Goal: Task Accomplishment & Management: Complete application form

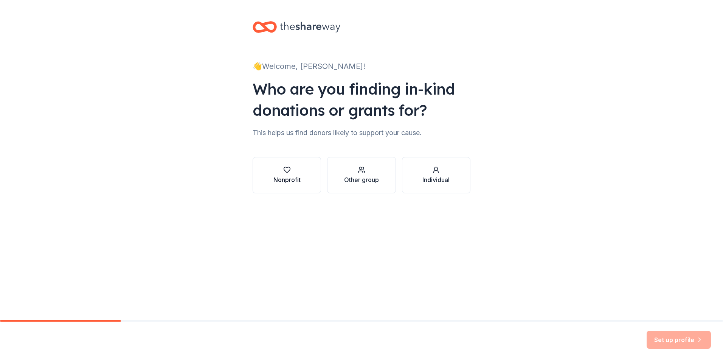
click at [279, 180] on div "Nonprofit" at bounding box center [286, 179] width 27 height 9
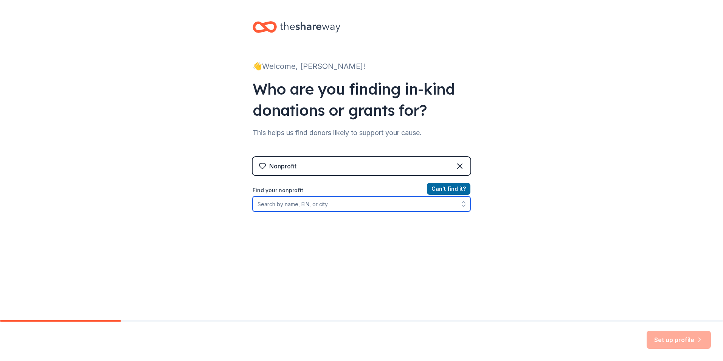
click at [372, 203] on input "Find your nonprofit" at bounding box center [362, 203] width 218 height 15
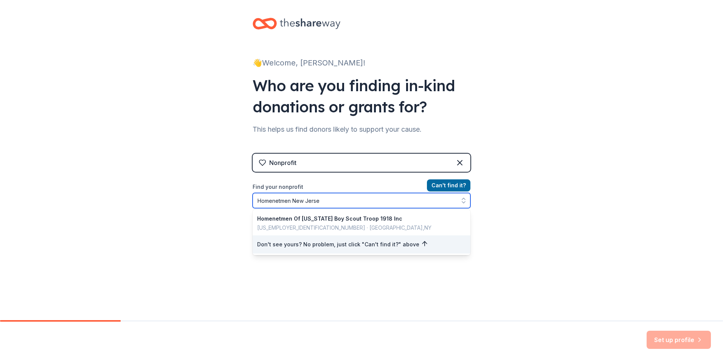
type input "Homenetmen New Jersey"
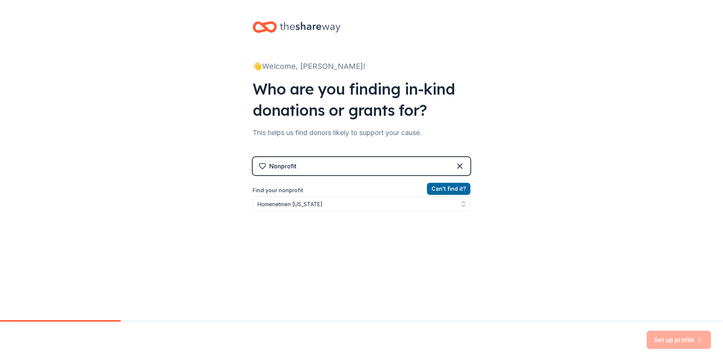
click at [565, 219] on div "👋 Welcome, Hilda! Who are you finding in-kind donations or grants for? This hel…" at bounding box center [361, 161] width 723 height 323
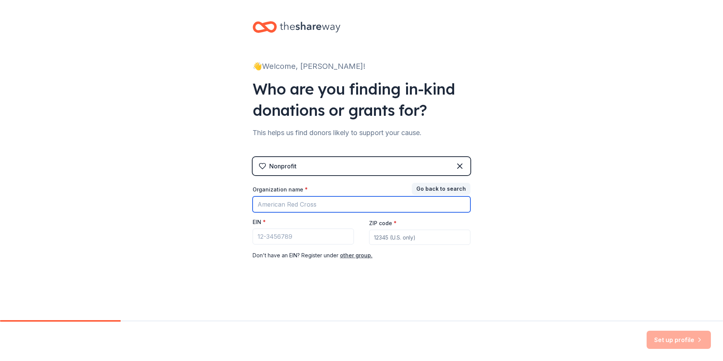
click at [371, 205] on input "Organization name *" at bounding box center [362, 204] width 218 height 16
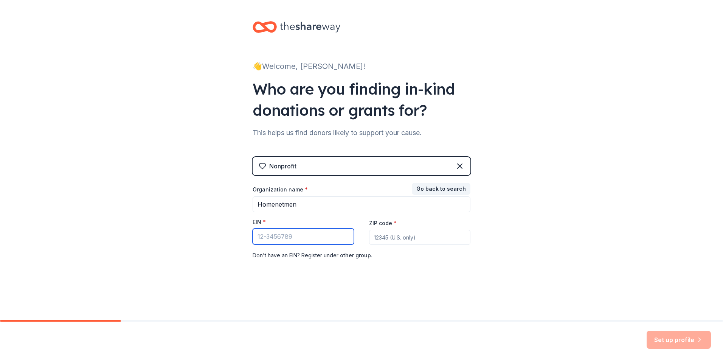
click at [335, 236] on input "EIN *" at bounding box center [303, 236] width 101 height 16
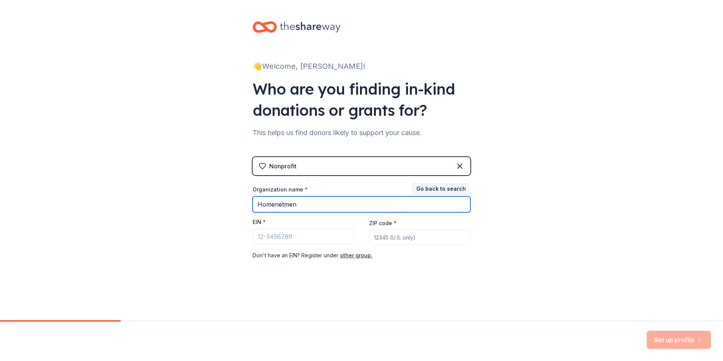
click at [327, 209] on input "Homenetmen" at bounding box center [362, 204] width 218 height 16
type input "H"
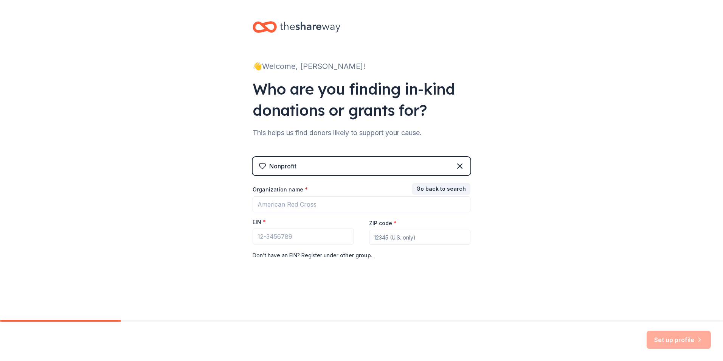
click at [324, 279] on div "👋 Welcome, Hilda! Who are you finding in-kind donations or grants for? This hel…" at bounding box center [361, 155] width 242 height 311
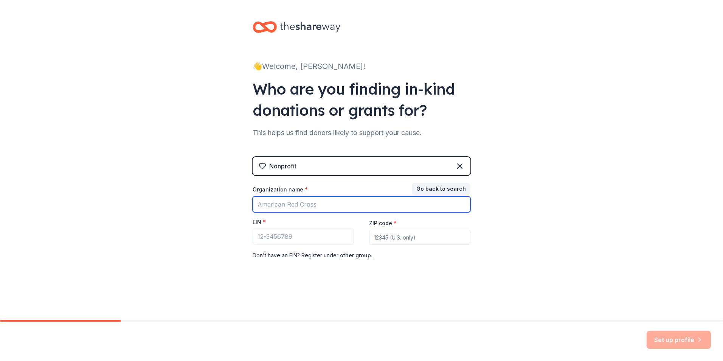
click at [284, 209] on input "Organization name *" at bounding box center [362, 204] width 218 height 16
type input "Homenetmen"
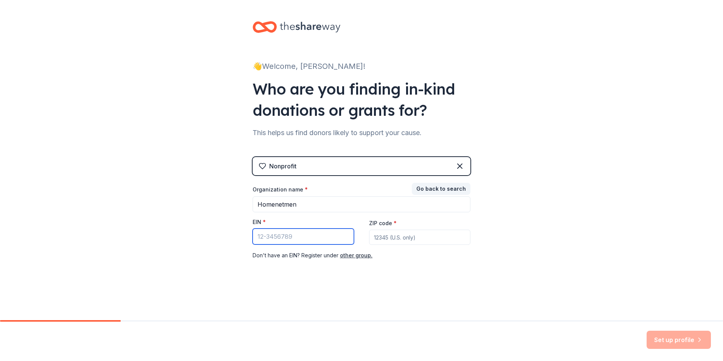
click at [319, 240] on input "EIN *" at bounding box center [303, 236] width 101 height 16
click at [389, 253] on div "Don ' t have an EIN? Register under other group." at bounding box center [362, 255] width 218 height 9
click at [395, 238] on input "ZIP code *" at bounding box center [419, 236] width 101 height 15
type input "07646"
click at [668, 341] on div "Set up profile" at bounding box center [678, 339] width 64 height 18
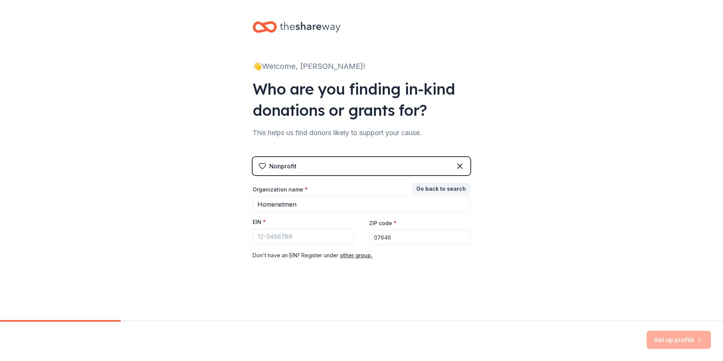
click at [496, 257] on div "👋 Welcome, Hilda! Who are you finding in-kind donations or grants for? This hel…" at bounding box center [361, 155] width 723 height 311
click at [455, 163] on div "Nonprofit" at bounding box center [362, 166] width 218 height 18
click at [462, 164] on icon at bounding box center [459, 166] width 5 height 5
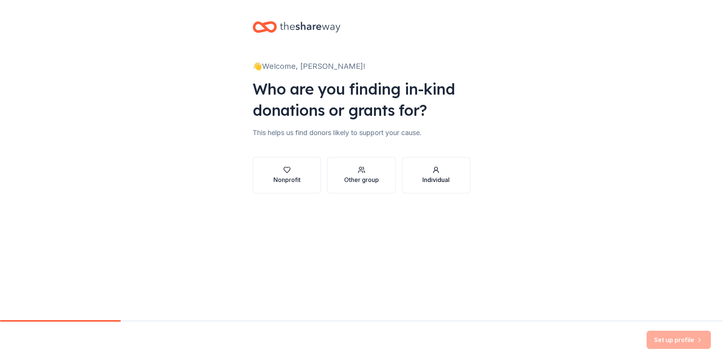
click at [429, 176] on div "Individual" at bounding box center [435, 179] width 27 height 9
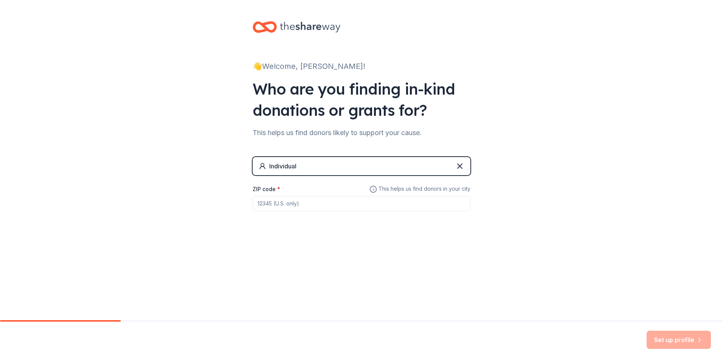
click at [327, 203] on input "ZIP code *" at bounding box center [362, 203] width 218 height 15
type input "07646"
click at [671, 343] on button "Set up profile" at bounding box center [678, 339] width 64 height 18
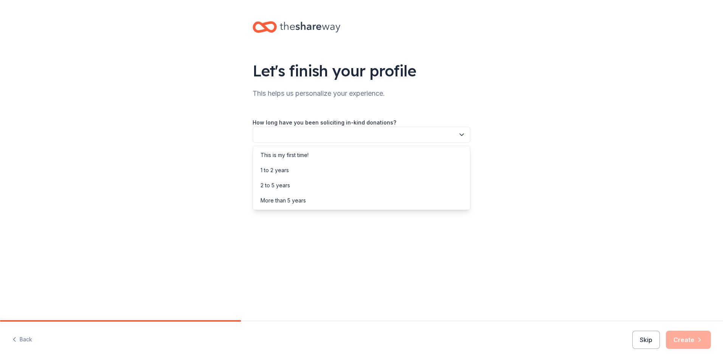
click at [397, 138] on button "button" at bounding box center [362, 135] width 218 height 16
click at [384, 153] on div "This is my first time!" at bounding box center [361, 154] width 214 height 15
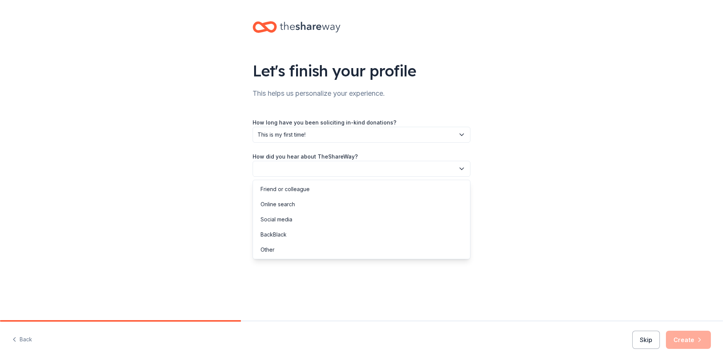
click at [377, 167] on button "button" at bounding box center [362, 169] width 218 height 16
click at [357, 197] on div "Online search" at bounding box center [361, 204] width 214 height 15
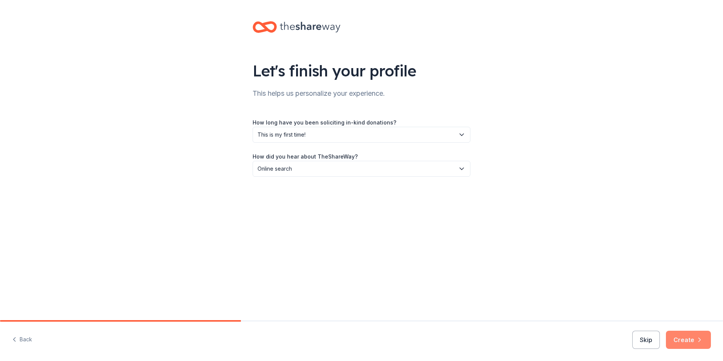
click at [695, 345] on button "Create" at bounding box center [688, 339] width 45 height 18
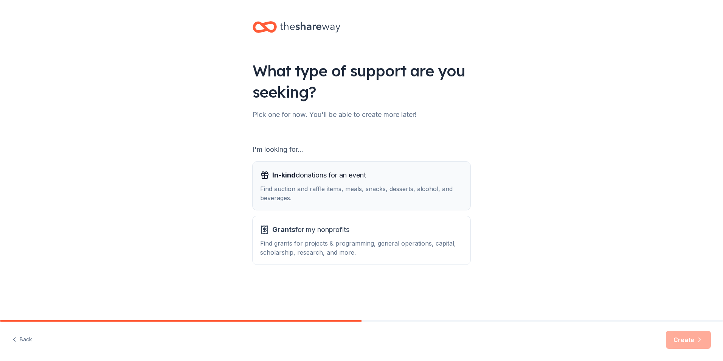
click at [357, 193] on div "Find auction and raffle items, meals, snacks, desserts, alcohol, and beverages." at bounding box center [361, 193] width 203 height 18
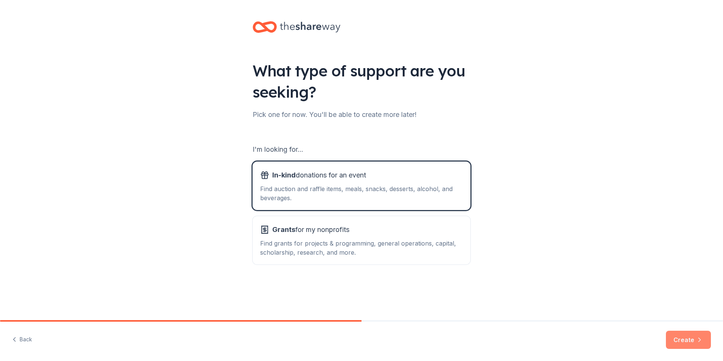
click at [683, 347] on button "Create" at bounding box center [688, 339] width 45 height 18
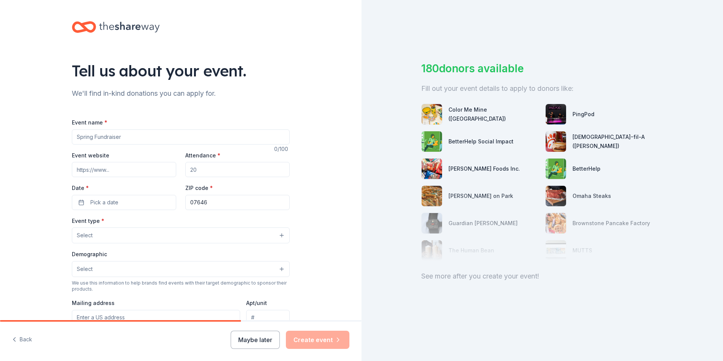
click at [226, 135] on input "Event name *" at bounding box center [181, 136] width 218 height 15
click at [164, 172] on input "Event website" at bounding box center [124, 169] width 104 height 15
click at [166, 141] on input "Event name *" at bounding box center [181, 136] width 218 height 15
type input "fundraiser"
click at [143, 168] on input "Event website" at bounding box center [124, 169] width 104 height 15
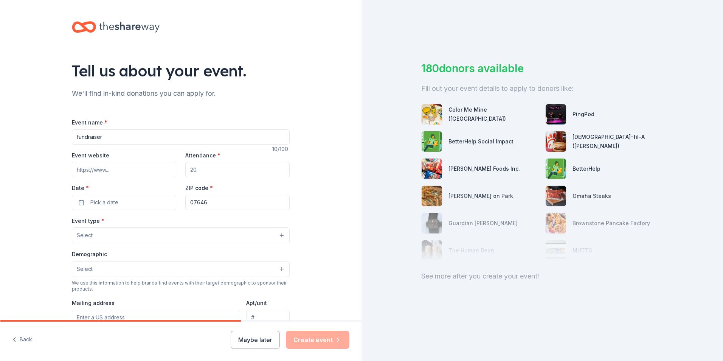
click at [218, 171] on input "Attendance *" at bounding box center [237, 169] width 104 height 15
type input "200"
click at [124, 201] on button "Pick a date" at bounding box center [124, 202] width 104 height 15
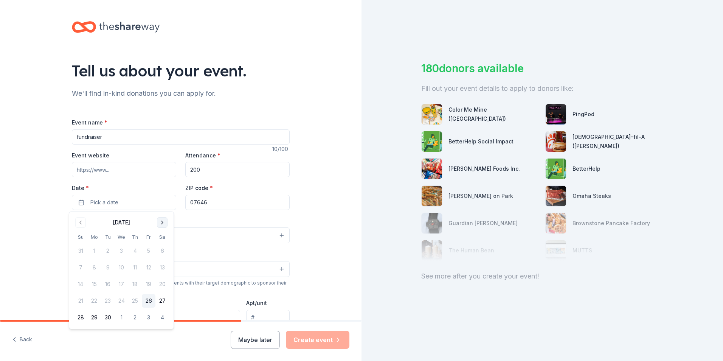
click at [158, 223] on button "Go to next month" at bounding box center [162, 222] width 11 height 11
click at [161, 253] on button "1" at bounding box center [162, 251] width 14 height 14
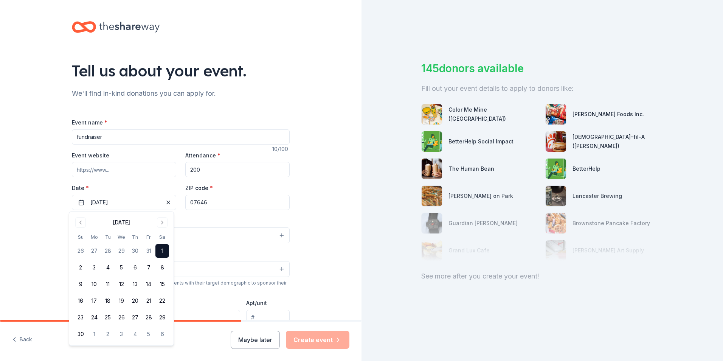
click at [334, 277] on div "Tell us about your event. We'll find in-kind donations you can apply for. Event…" at bounding box center [180, 251] width 361 height 503
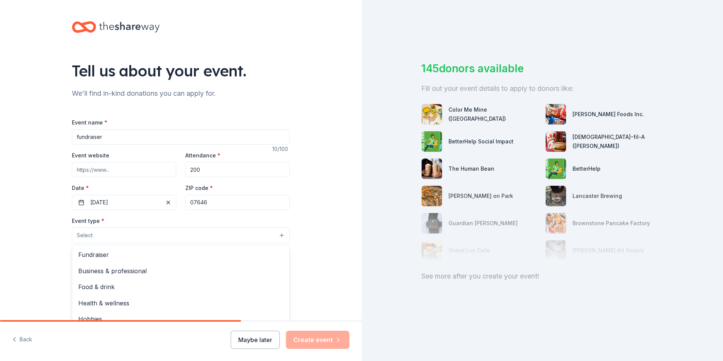
click at [196, 239] on button "Select" at bounding box center [181, 235] width 218 height 16
click at [191, 256] on span "Fundraiser" at bounding box center [180, 255] width 205 height 10
click at [211, 236] on button "Fundraiser" at bounding box center [181, 235] width 218 height 17
click at [190, 268] on button "Select" at bounding box center [181, 270] width 218 height 16
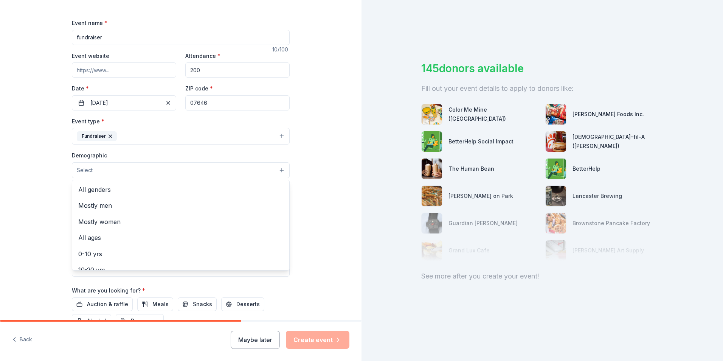
scroll to position [113, 0]
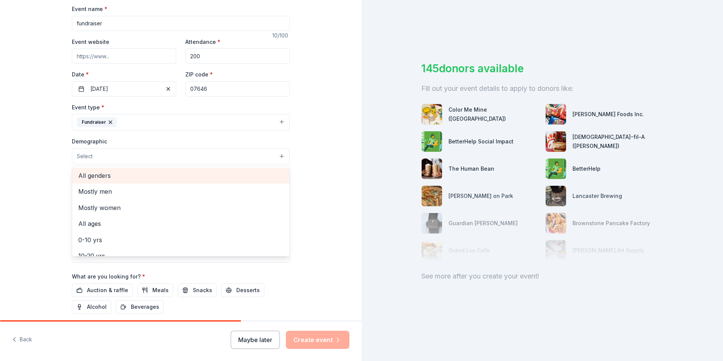
click at [120, 179] on span "All genders" at bounding box center [180, 176] width 205 height 10
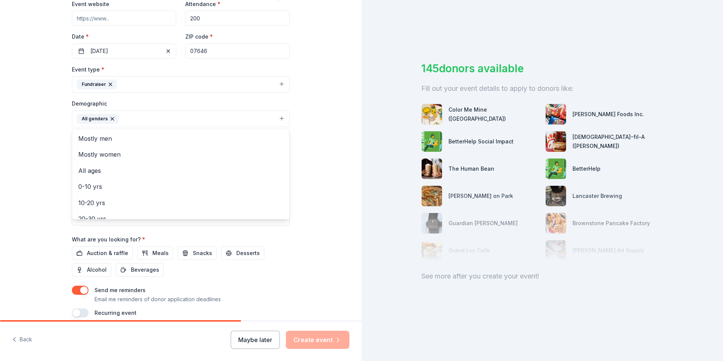
scroll to position [185, 0]
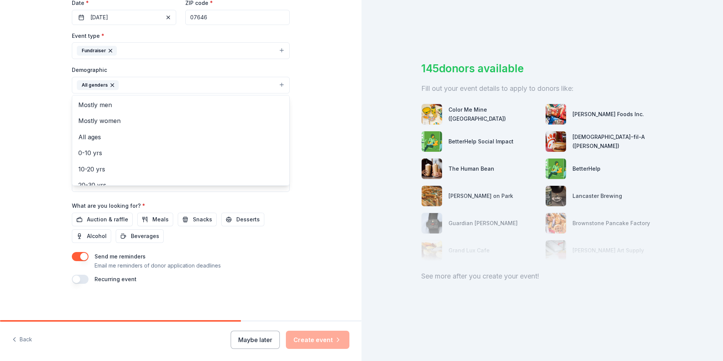
click at [113, 218] on div "Event name * fundraiser 10 /100 Event website Attendance * 200 Date * 11/01/202…" at bounding box center [181, 108] width 218 height 351
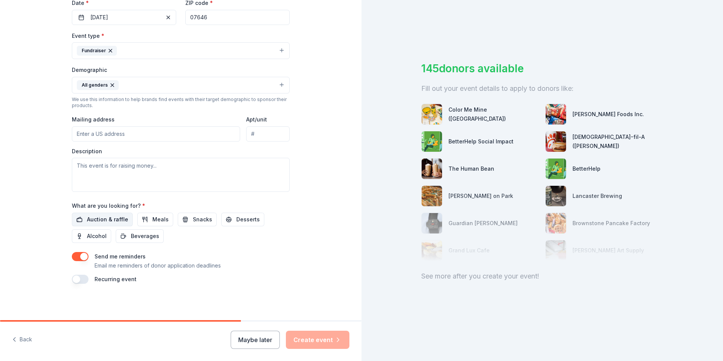
click at [115, 220] on span "Auction & raffle" at bounding box center [107, 219] width 41 height 9
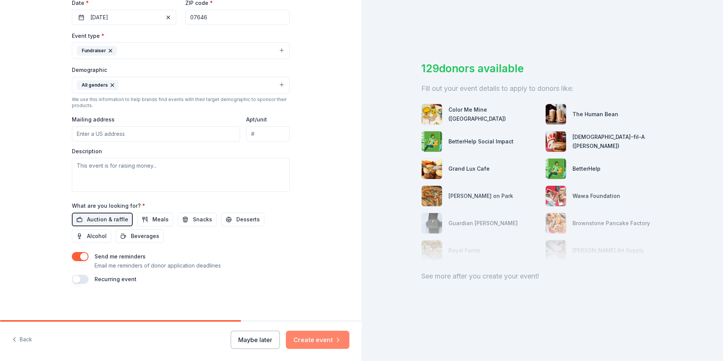
click at [318, 338] on button "Create event" at bounding box center [318, 339] width 64 height 18
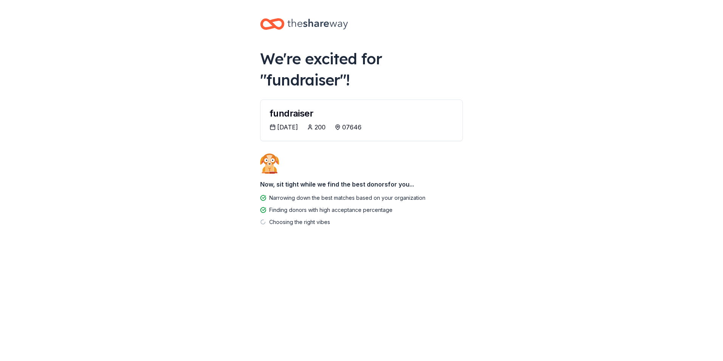
click at [276, 125] on div "10/31/2025" at bounding box center [284, 126] width 28 height 9
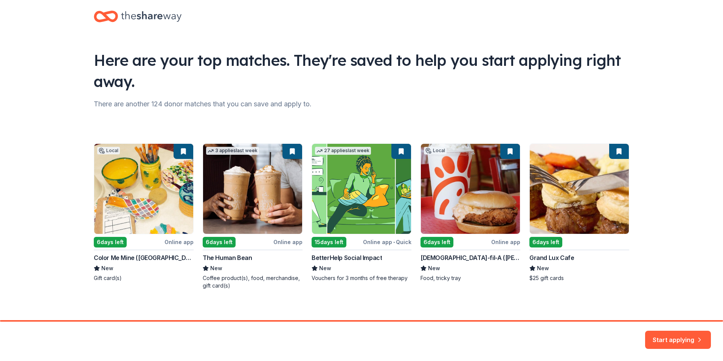
scroll to position [16, 0]
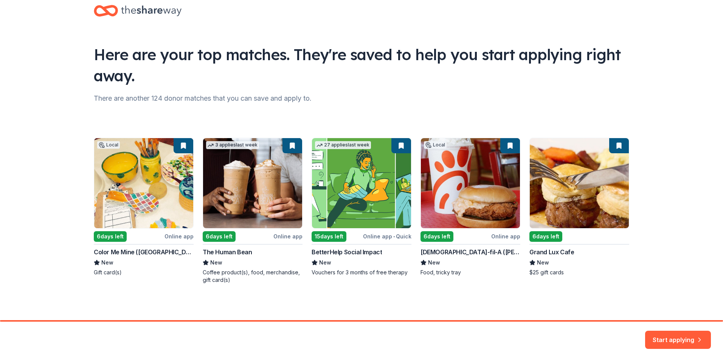
click at [127, 226] on div "Local 6 days left Online app Color Me Mine (Ridgewood) New Gift card(s) 3 appli…" at bounding box center [361, 211] width 535 height 146
click at [670, 336] on button "Start applying" at bounding box center [678, 335] width 66 height 18
drag, startPoint x: 682, startPoint y: 336, endPoint x: 678, endPoint y: 336, distance: 4.2
click at [678, 336] on div "Start applying" at bounding box center [678, 339] width 66 height 18
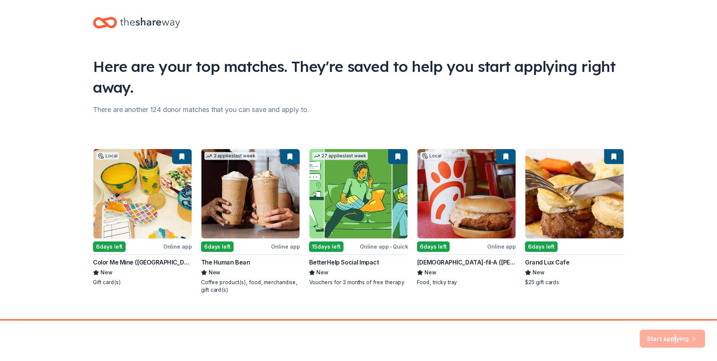
scroll to position [0, 0]
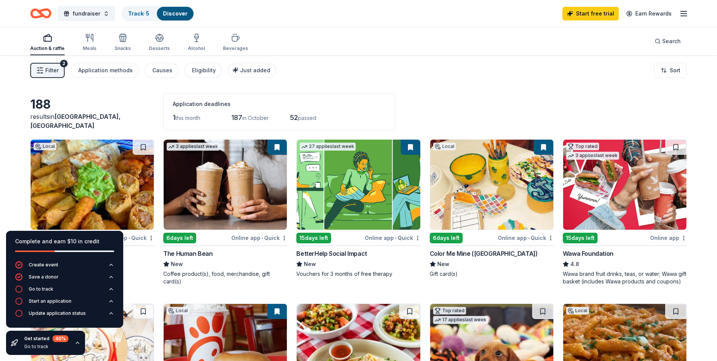
click at [432, 70] on div "Filter 2 Application methods Causes Eligibility Just added Sort" at bounding box center [358, 70] width 717 height 30
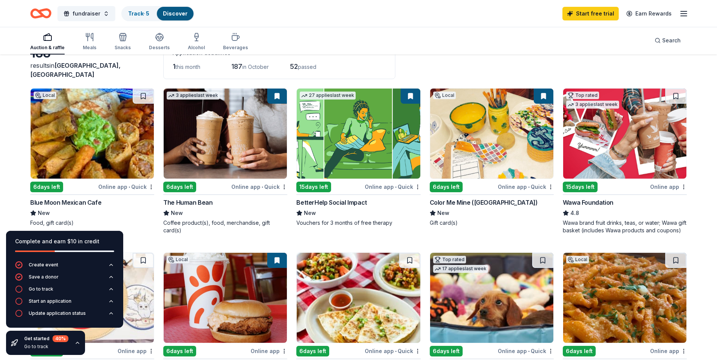
scroll to position [38, 0]
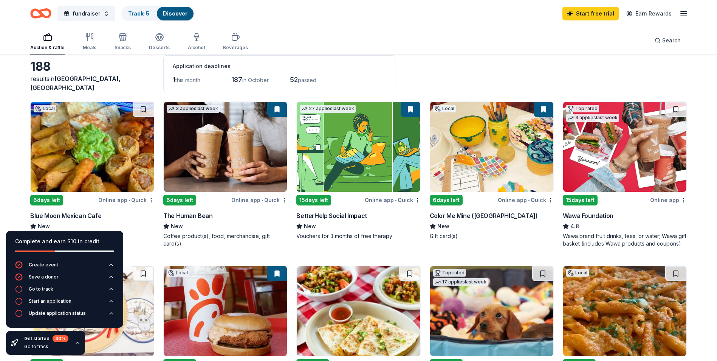
click at [458, 199] on div "6 days left" at bounding box center [446, 200] width 33 height 11
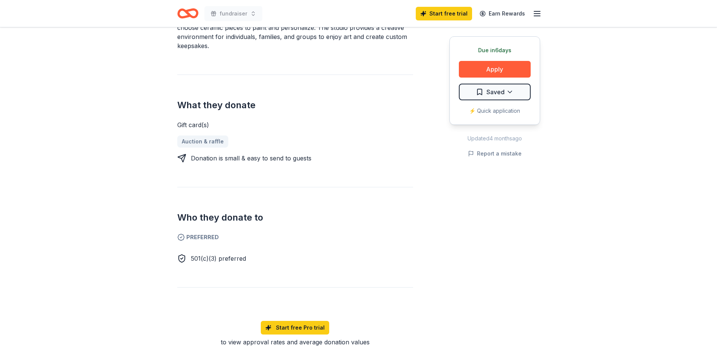
scroll to position [189, 0]
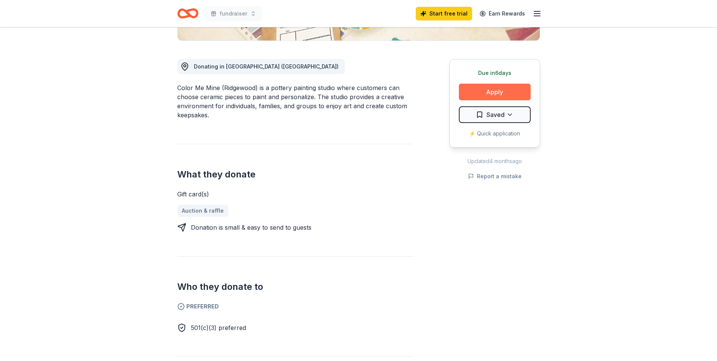
click at [481, 92] on button "Apply" at bounding box center [495, 92] width 72 height 17
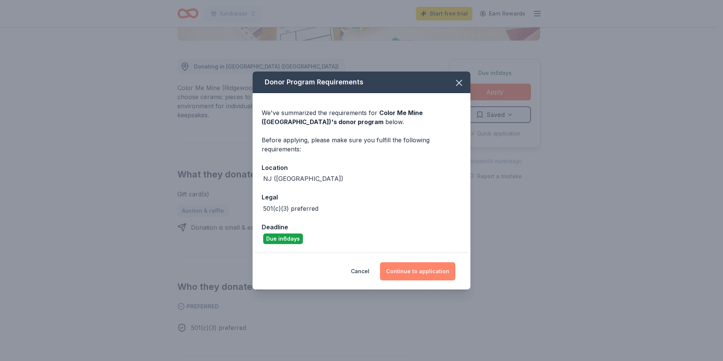
click at [419, 271] on button "Continue to application" at bounding box center [417, 271] width 75 height 18
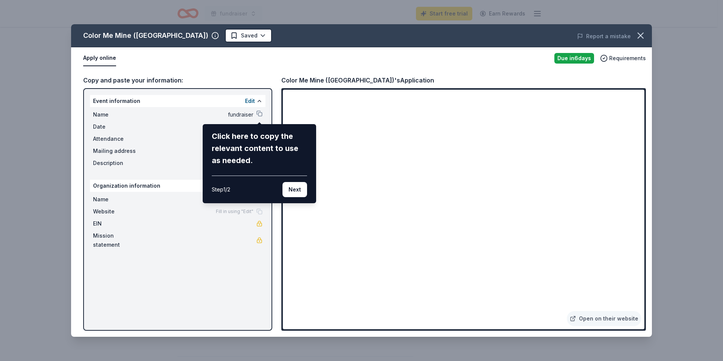
click at [409, 197] on div "Color Me Mine (Ridgewood) Saved Report a mistake Apply online Due in 6 days Req…" at bounding box center [361, 180] width 581 height 312
click at [405, 194] on div "Color Me Mine (Ridgewood) Saved Report a mistake Apply online Due in 6 days Req…" at bounding box center [361, 180] width 581 height 312
click at [297, 190] on button "Next" at bounding box center [294, 189] width 25 height 15
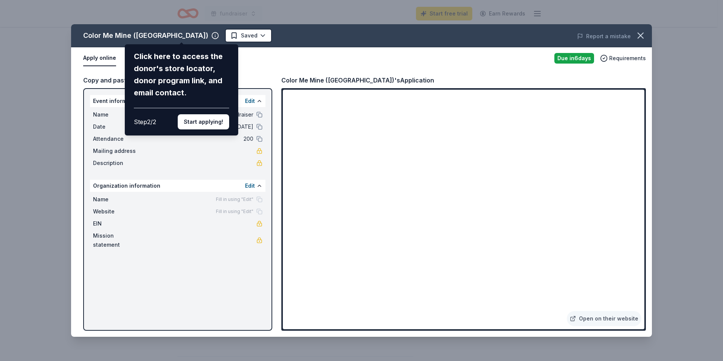
click at [200, 180] on div "Color Me Mine (Ridgewood) Click here to access the donor's store locator, donor…" at bounding box center [361, 180] width 581 height 312
click at [192, 123] on button "Start applying!" at bounding box center [203, 121] width 51 height 15
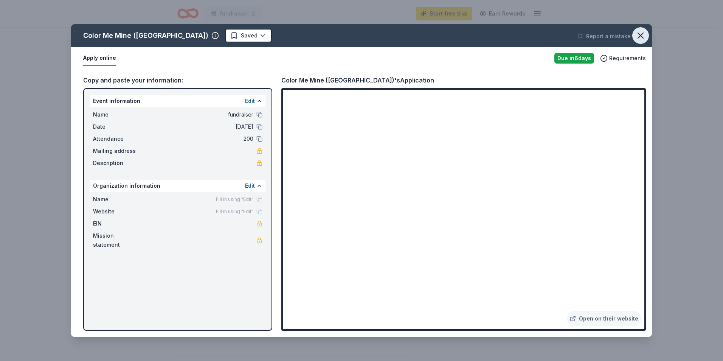
click at [635, 35] on icon "button" at bounding box center [640, 35] width 11 height 11
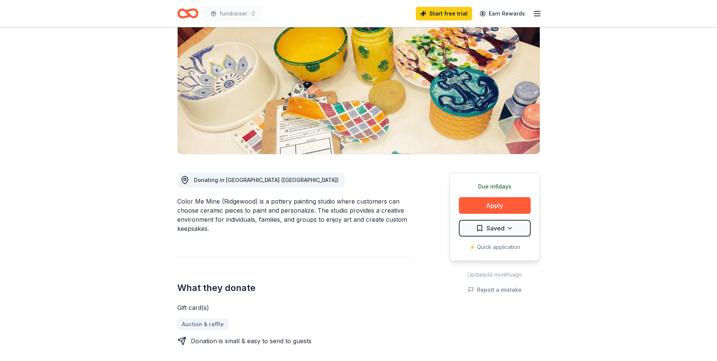
scroll to position [0, 0]
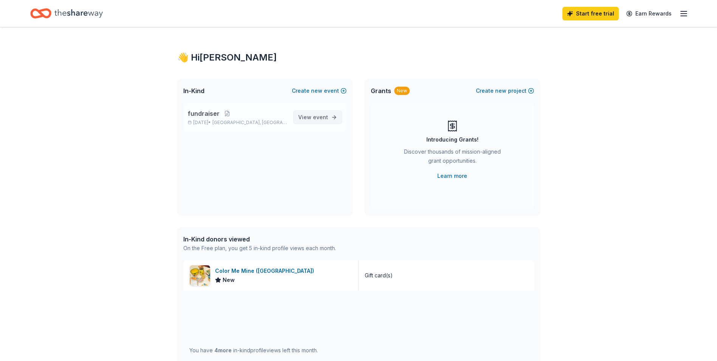
click at [329, 117] on link "View event" at bounding box center [317, 117] width 49 height 14
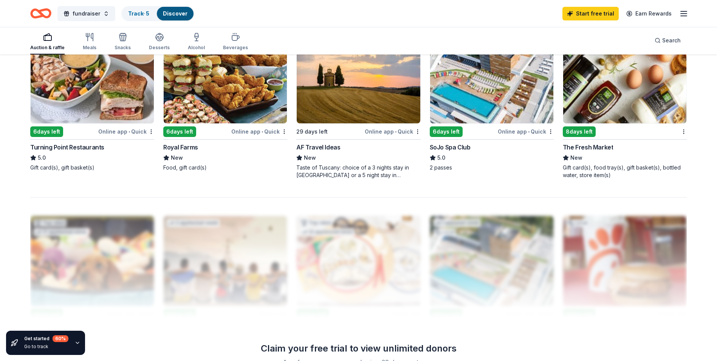
scroll to position [529, 0]
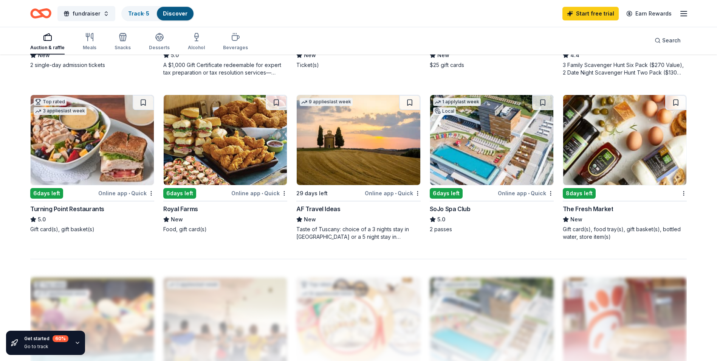
click at [494, 169] on img at bounding box center [491, 140] width 123 height 90
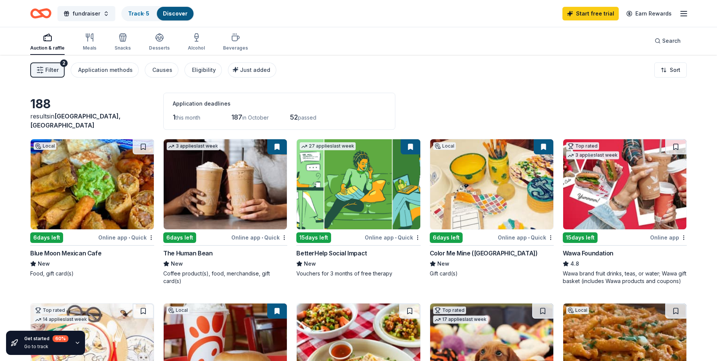
scroll to position [0, 0]
click at [520, 239] on div "Online app • Quick" at bounding box center [526, 237] width 56 height 9
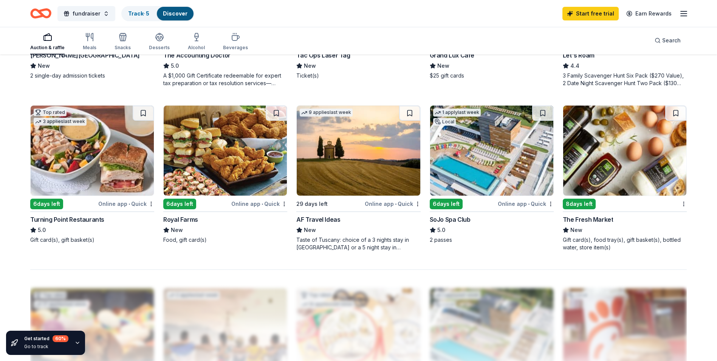
scroll to position [529, 0]
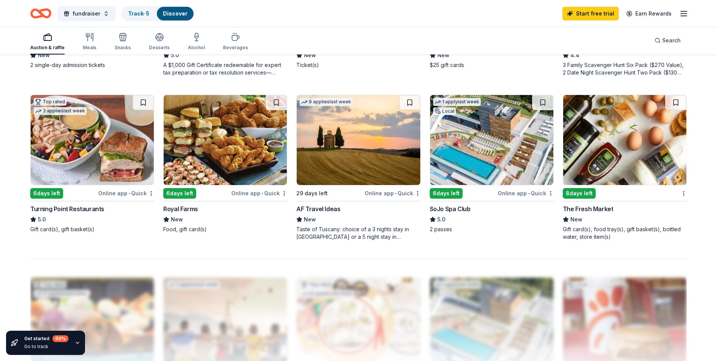
click at [355, 175] on img at bounding box center [358, 140] width 123 height 90
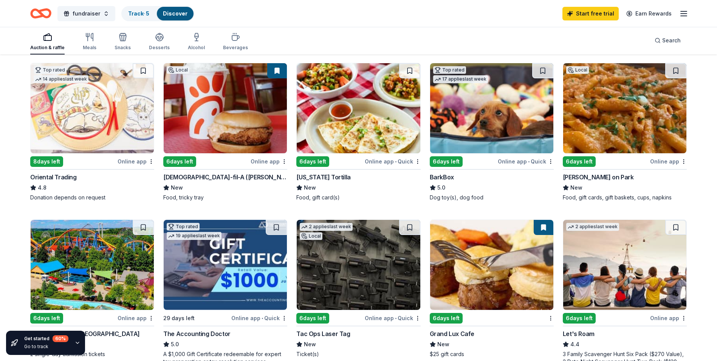
scroll to position [227, 0]
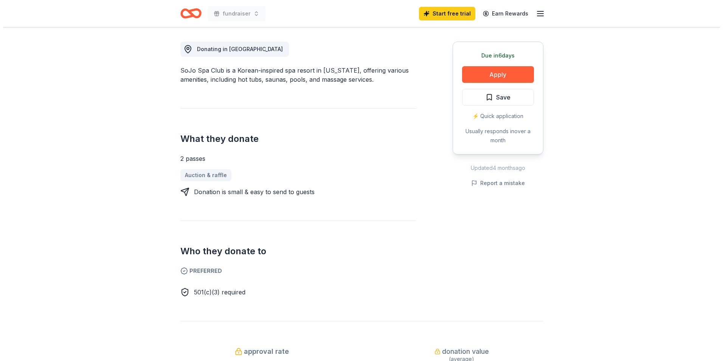
scroll to position [151, 0]
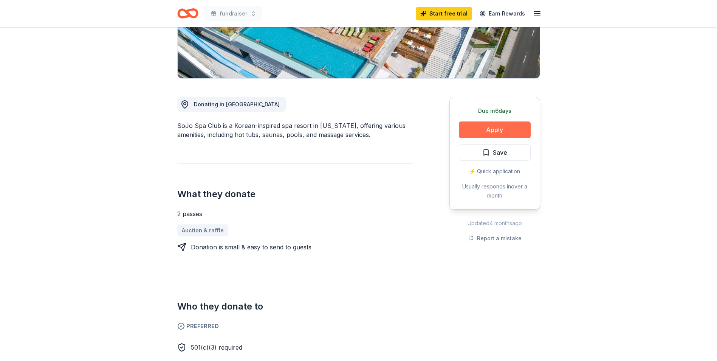
click at [488, 130] on button "Apply" at bounding box center [495, 129] width 72 height 17
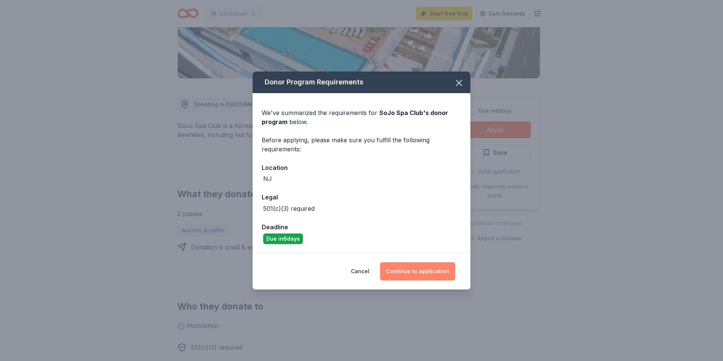
click at [439, 273] on button "Continue to application" at bounding box center [417, 271] width 75 height 18
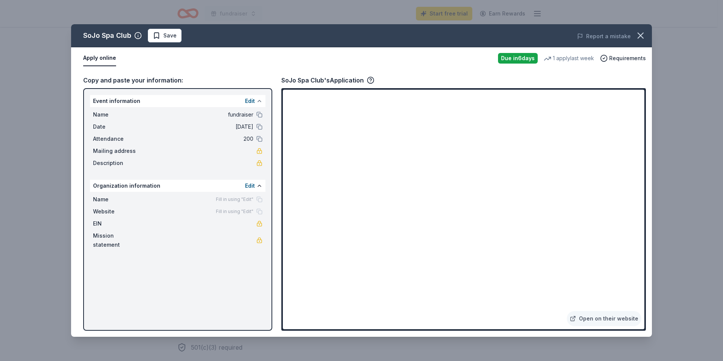
click at [258, 102] on button at bounding box center [259, 101] width 6 height 6
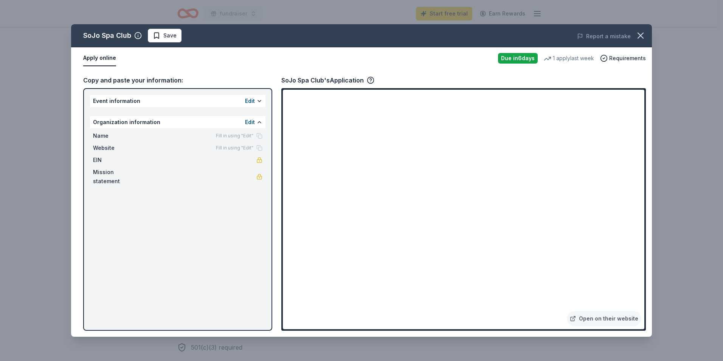
click at [197, 119] on div "Organization information Edit" at bounding box center [177, 122] width 175 height 12
click at [197, 101] on div "Event information Edit" at bounding box center [177, 101] width 175 height 12
click at [255, 123] on div "Edit" at bounding box center [253, 122] width 17 height 9
click at [261, 121] on button at bounding box center [259, 122] width 6 height 6
click at [107, 64] on button "Apply online" at bounding box center [99, 58] width 33 height 16
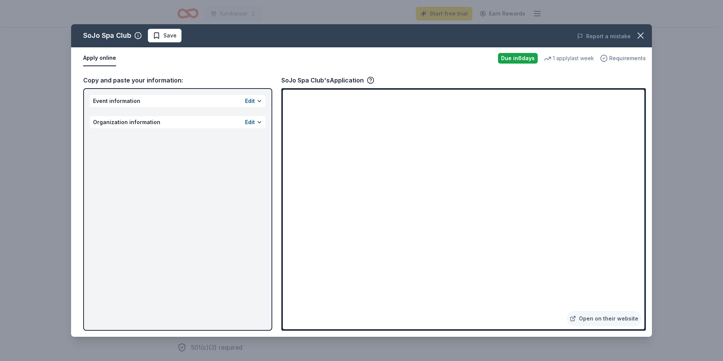
click at [621, 56] on span "Requirements" at bounding box center [627, 58] width 37 height 9
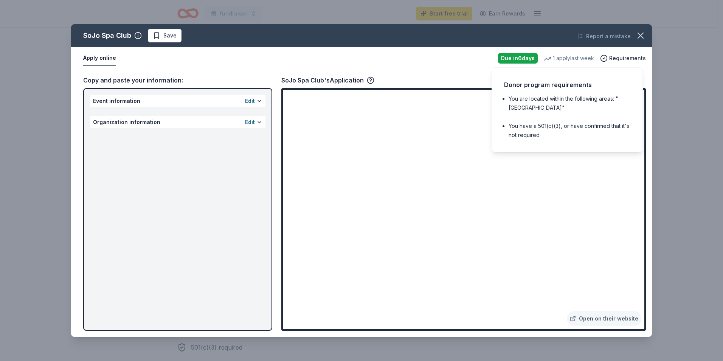
click at [242, 179] on div "Event information Edit Organization information Edit" at bounding box center [177, 209] width 189 height 242
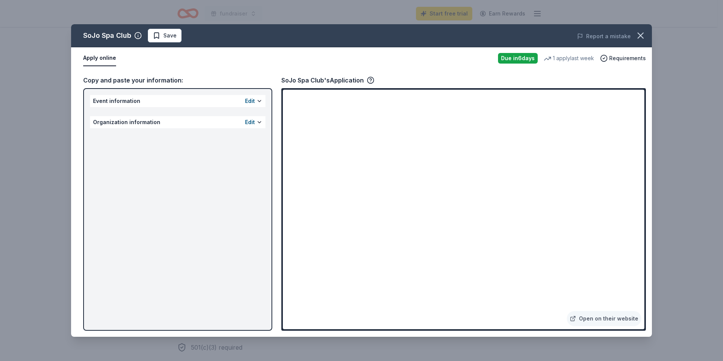
click at [258, 126] on div "Edit" at bounding box center [253, 122] width 17 height 9
click at [258, 124] on button at bounding box center [259, 122] width 6 height 6
click at [241, 135] on span "Fill in using "Edit"" at bounding box center [234, 136] width 37 height 6
click at [98, 135] on span "Name" at bounding box center [118, 135] width 51 height 9
drag, startPoint x: 98, startPoint y: 171, endPoint x: 188, endPoint y: 178, distance: 90.6
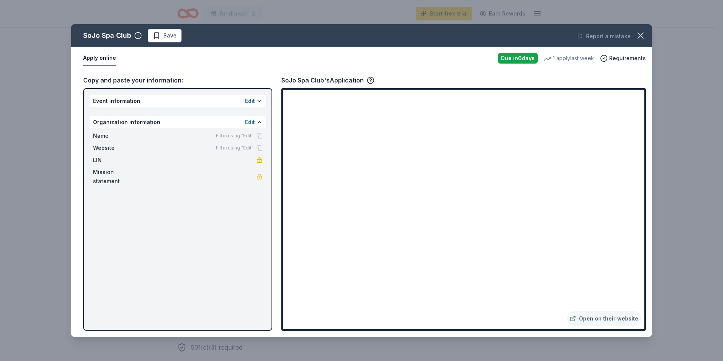
click at [99, 171] on span "Mission statement" at bounding box center [118, 176] width 51 height 18
click at [261, 180] on div "Event information Edit Organization information Edit Name Fill in using "Edit" …" at bounding box center [177, 209] width 189 height 242
click at [630, 319] on link "Open on their website" at bounding box center [604, 318] width 74 height 15
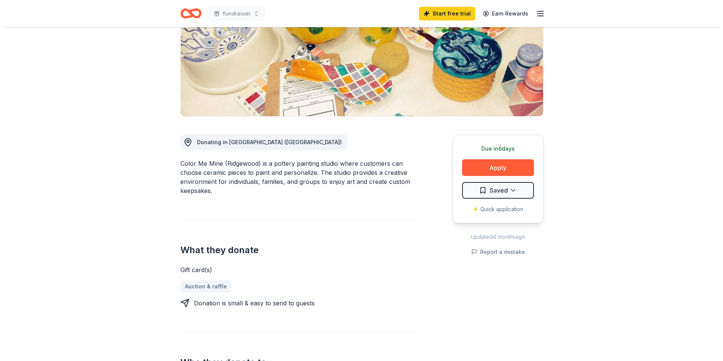
scroll to position [151, 0]
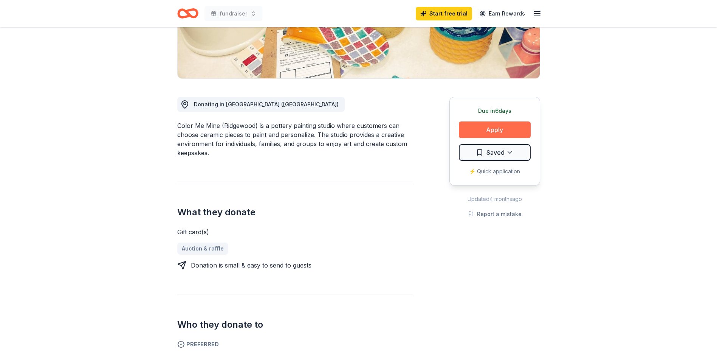
click at [484, 128] on button "Apply" at bounding box center [495, 129] width 72 height 17
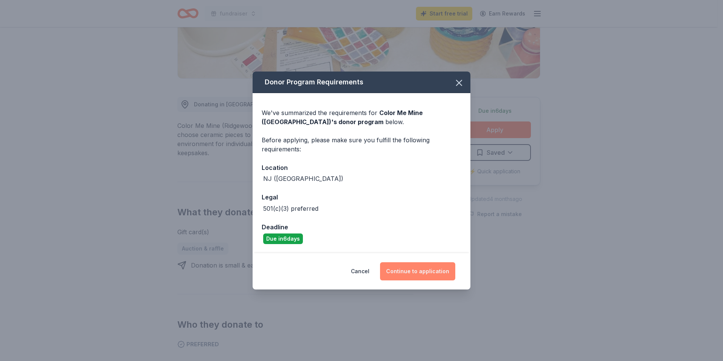
click at [446, 275] on button "Continue to application" at bounding box center [417, 271] width 75 height 18
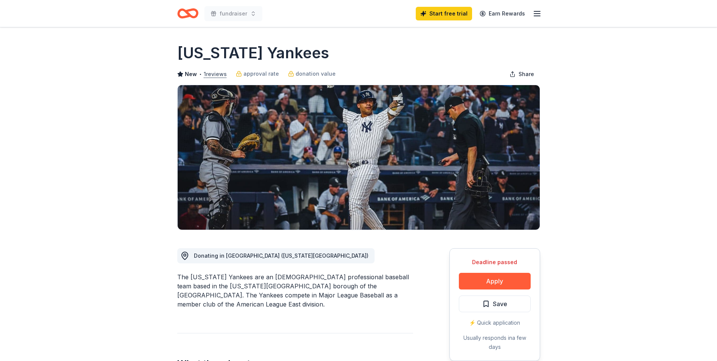
click at [218, 75] on button "1 reviews" at bounding box center [215, 74] width 23 height 9
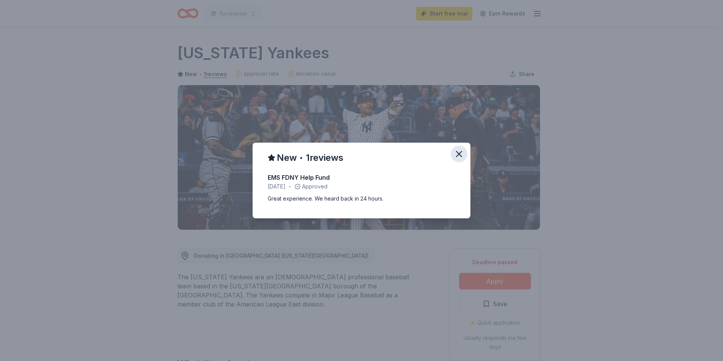
click at [462, 155] on icon "button" at bounding box center [459, 154] width 11 height 11
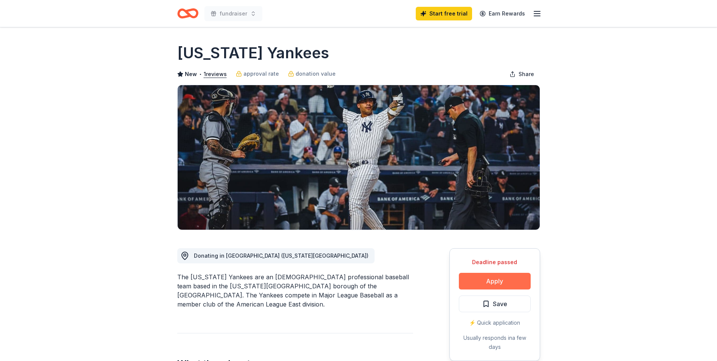
click at [488, 281] on button "Apply" at bounding box center [495, 281] width 72 height 17
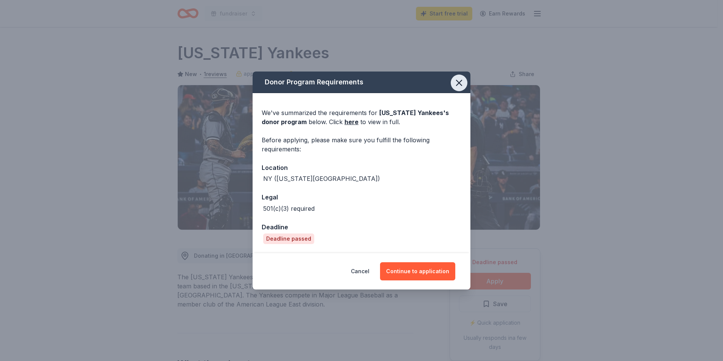
click at [460, 82] on icon "button" at bounding box center [458, 82] width 5 height 5
